Goal: Find contact information: Find contact information

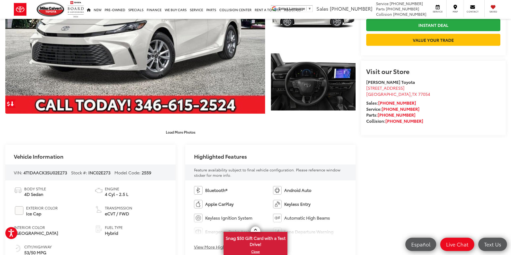
scroll to position [96, 0]
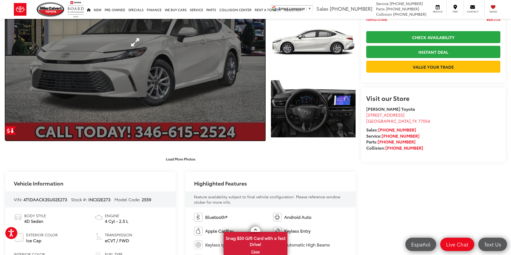
click at [144, 76] on link "Expand Photo 0" at bounding box center [135, 42] width 260 height 197
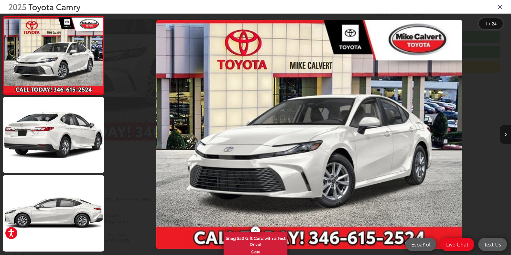
click at [505, 133] on icon "Next image" at bounding box center [506, 135] width 2 height 4
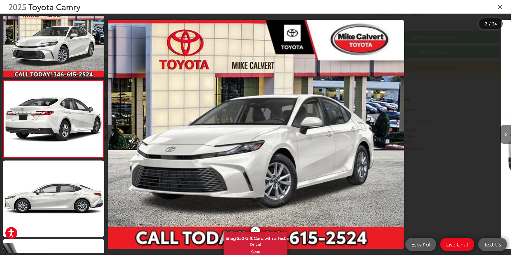
scroll to position [15, 0]
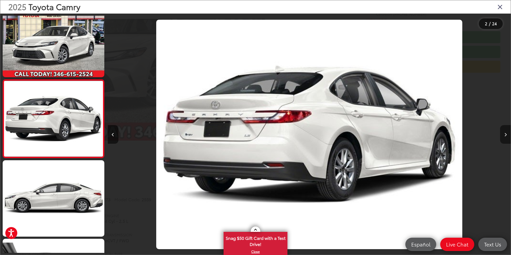
click at [505, 133] on icon "Next image" at bounding box center [506, 135] width 2 height 4
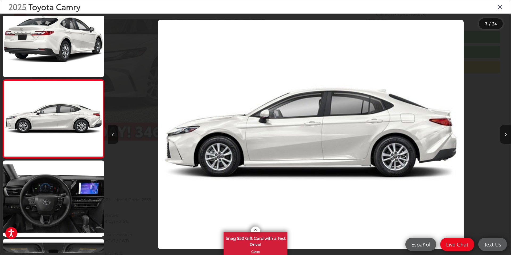
scroll to position [0, 807]
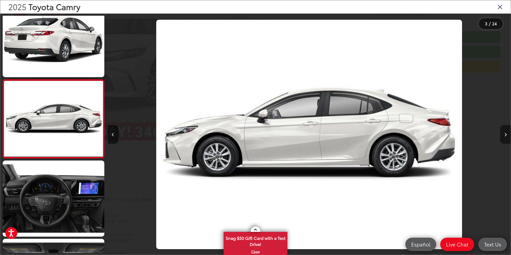
click at [505, 133] on icon "Next image" at bounding box center [506, 135] width 2 height 4
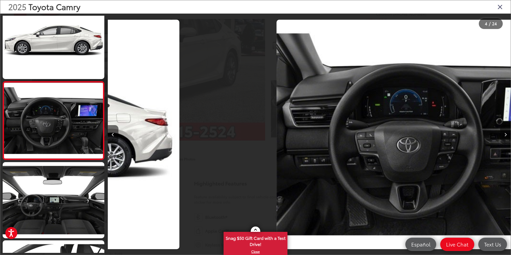
scroll to position [172, 0]
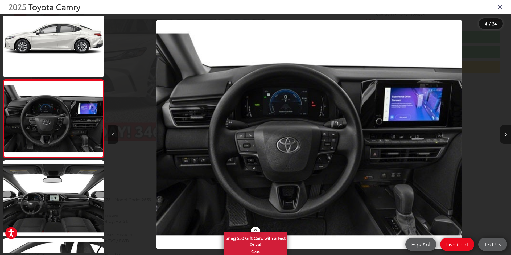
click at [505, 133] on icon "Next image" at bounding box center [506, 135] width 2 height 4
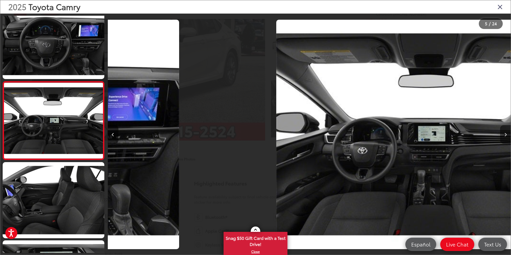
scroll to position [250, 0]
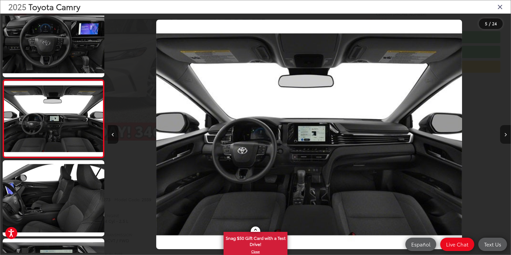
click at [505, 133] on icon "Next image" at bounding box center [506, 135] width 2 height 4
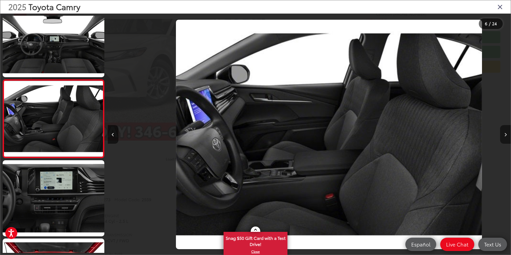
scroll to position [0, 2016]
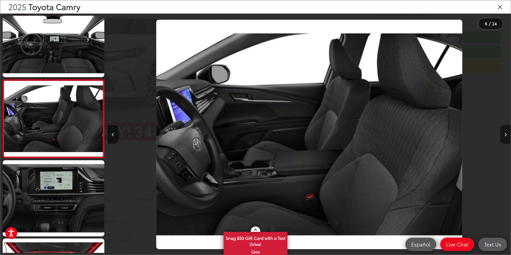
click at [505, 133] on icon "Next image" at bounding box center [506, 135] width 2 height 4
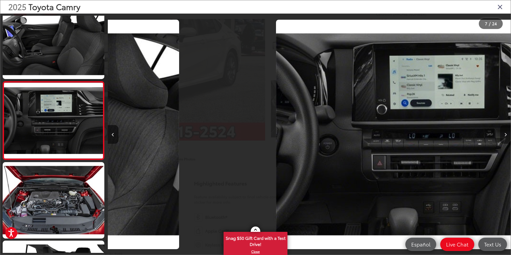
scroll to position [407, 0]
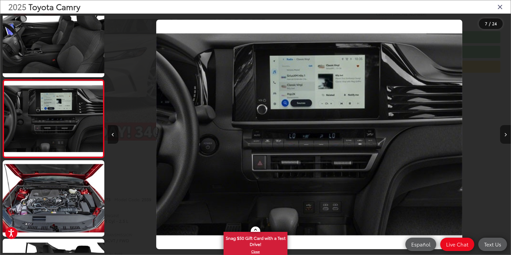
click at [505, 133] on icon "Next image" at bounding box center [506, 135] width 2 height 4
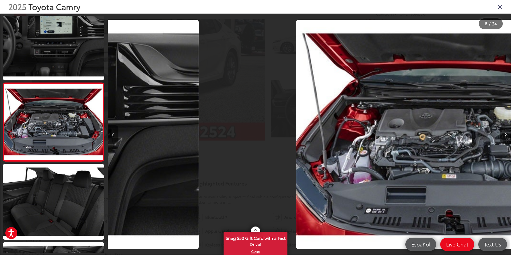
scroll to position [485, 0]
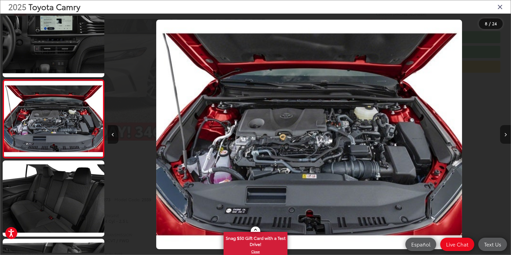
click at [505, 134] on icon "Next image" at bounding box center [506, 135] width 2 height 4
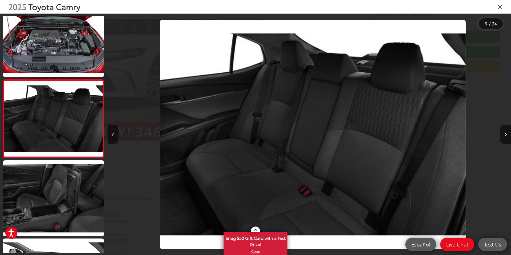
scroll to position [0, 3226]
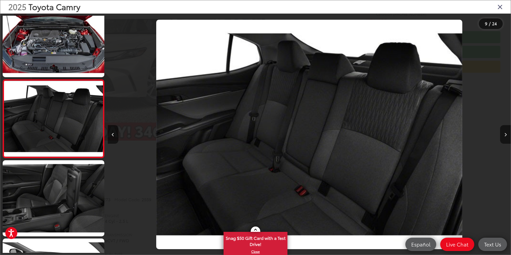
click at [499, 7] on icon "Close gallery" at bounding box center [500, 6] width 5 height 7
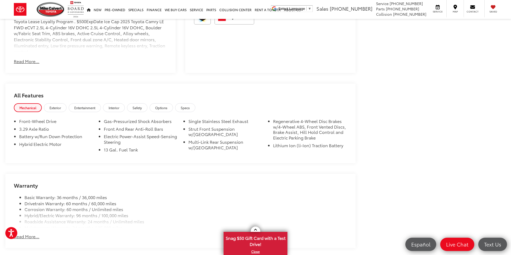
scroll to position [438, 0]
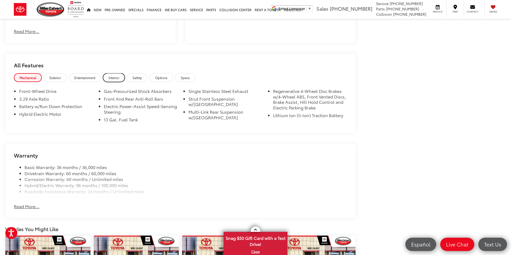
click at [114, 79] on span "Interior" at bounding box center [114, 77] width 11 height 5
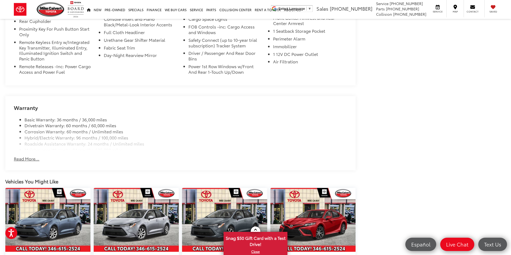
scroll to position [596, 0]
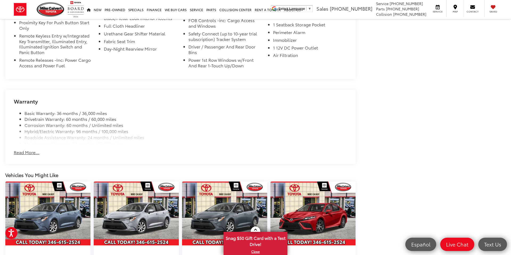
click at [28, 153] on button "Read More..." at bounding box center [27, 152] width 26 height 6
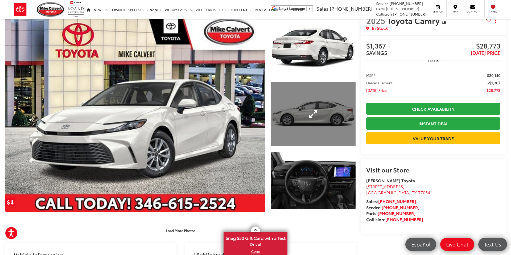
scroll to position [35, 0]
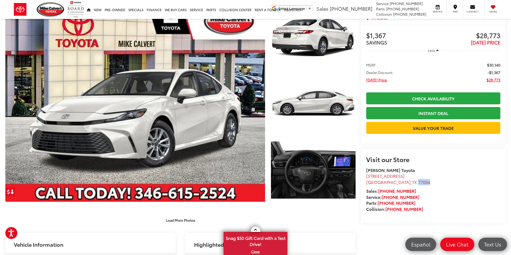
drag, startPoint x: 406, startPoint y: 202, endPoint x: 393, endPoint y: 202, distance: 13.0
click at [393, 185] on li "[STREET_ADDRESS] [GEOGRAPHIC_DATA]" at bounding box center [433, 179] width 134 height 12
copy span "77054"
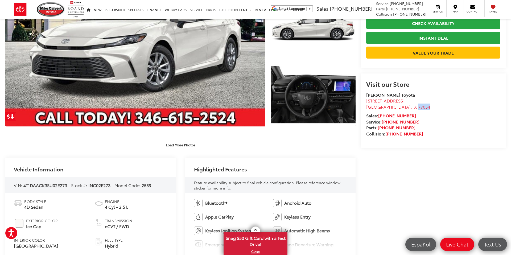
scroll to position [140, 0]
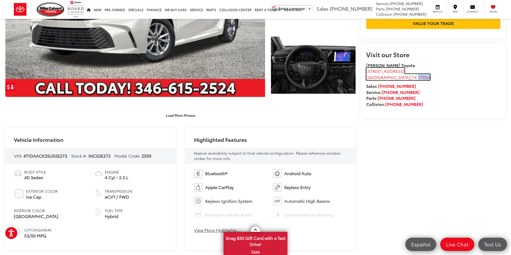
click at [380, 74] on span "[STREET_ADDRESS]" at bounding box center [385, 71] width 38 height 6
